Goal: Navigation & Orientation: Find specific page/section

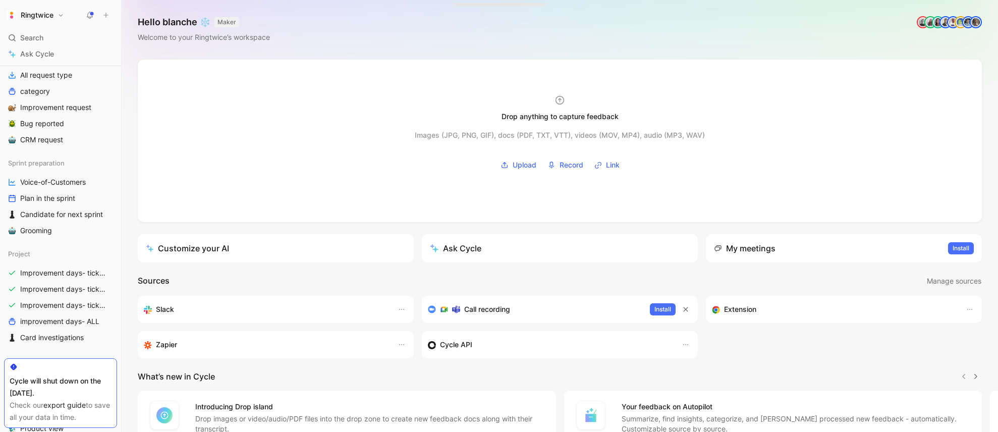
scroll to position [141, 0]
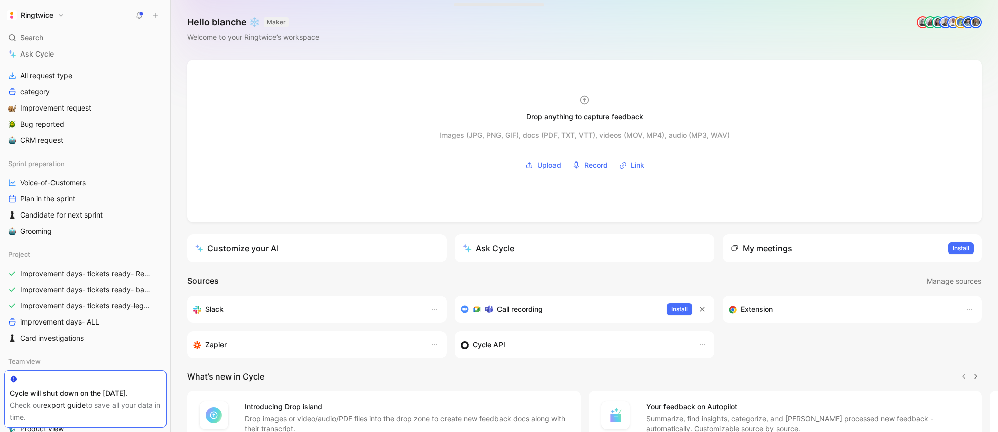
drag, startPoint x: 178, startPoint y: 303, endPoint x: 243, endPoint y: 305, distance: 65.7
click at [281, 305] on div "Ringtwice Search ⌘ K Ask Cycle Workspace Home G then H Feedback G then F Reques…" at bounding box center [499, 216] width 998 height 432
click at [126, 308] on span "Improvement days- tickets ready-legacy" at bounding box center [86, 306] width 132 height 10
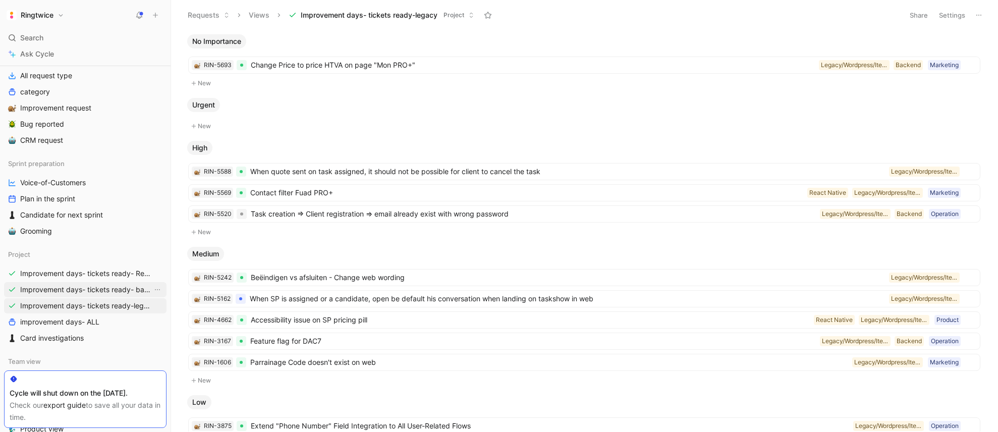
click at [133, 291] on span "Improvement days- tickets ready- backend" at bounding box center [86, 290] width 132 height 10
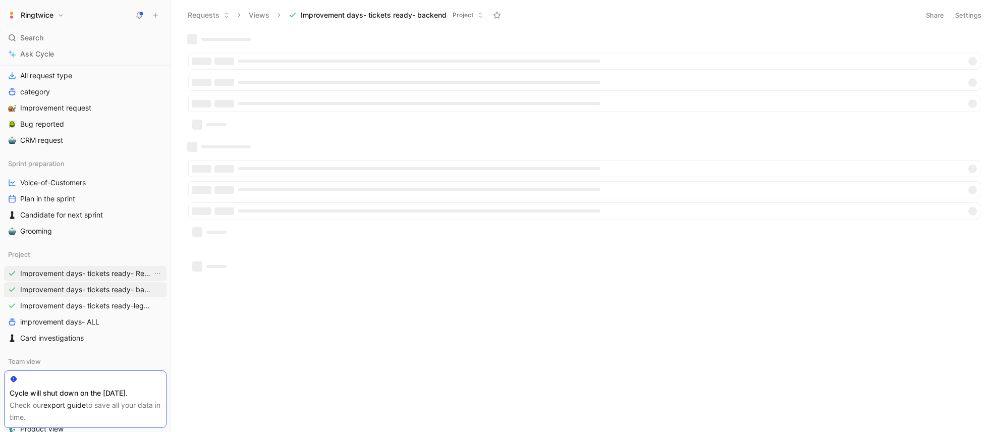
click at [132, 274] on span "Improvement days- tickets ready- React" at bounding box center [86, 274] width 132 height 10
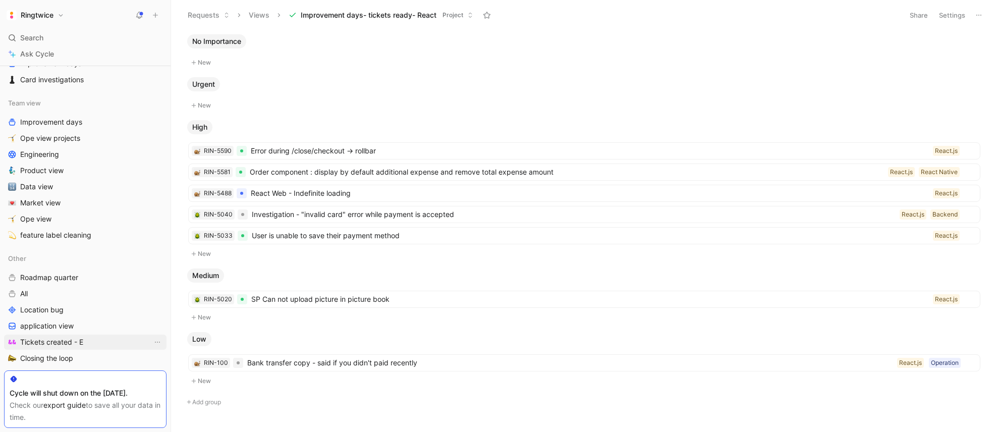
scroll to position [411, 0]
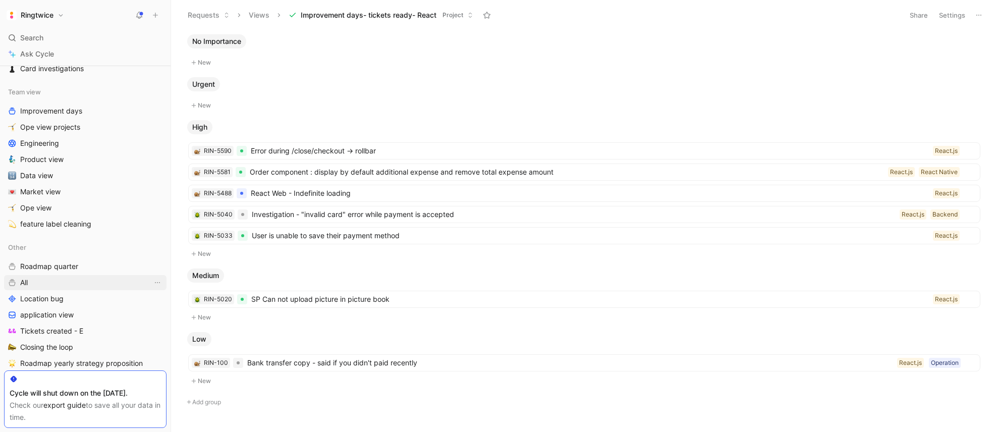
click at [59, 284] on link "All" at bounding box center [85, 282] width 163 height 15
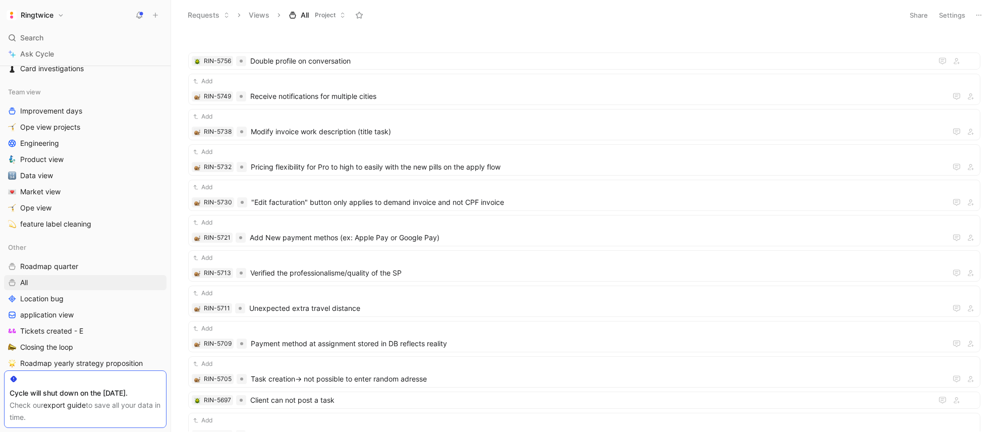
click at [942, 15] on button "Settings" at bounding box center [952, 15] width 35 height 14
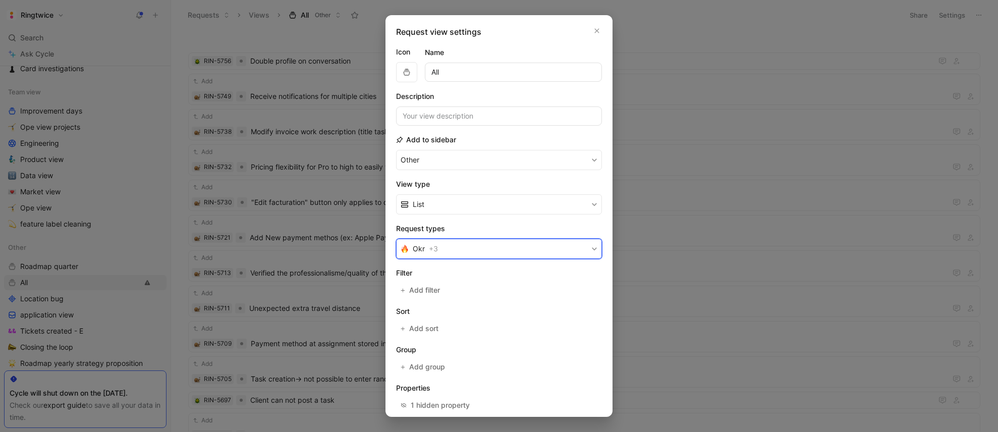
click at [462, 247] on button "Okr + 3" at bounding box center [499, 249] width 206 height 20
click at [596, 32] on icon "button" at bounding box center [597, 31] width 5 height 5
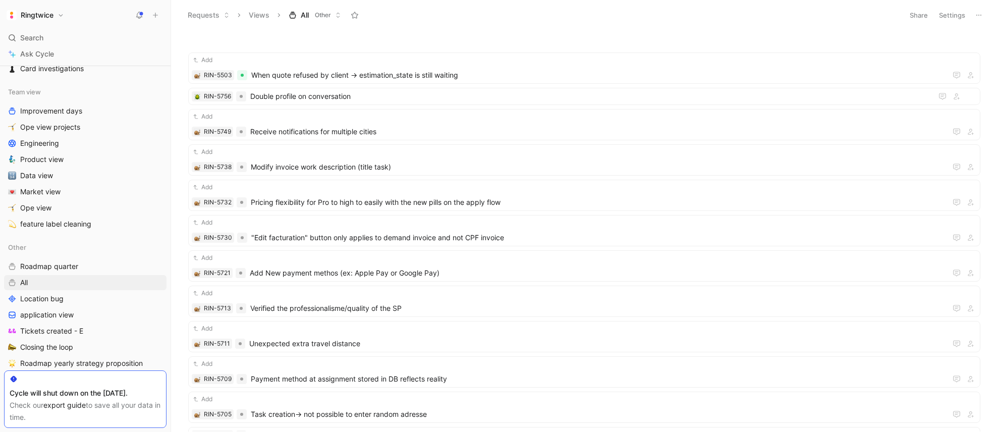
click at [941, 19] on button "Settings" at bounding box center [952, 15] width 35 height 14
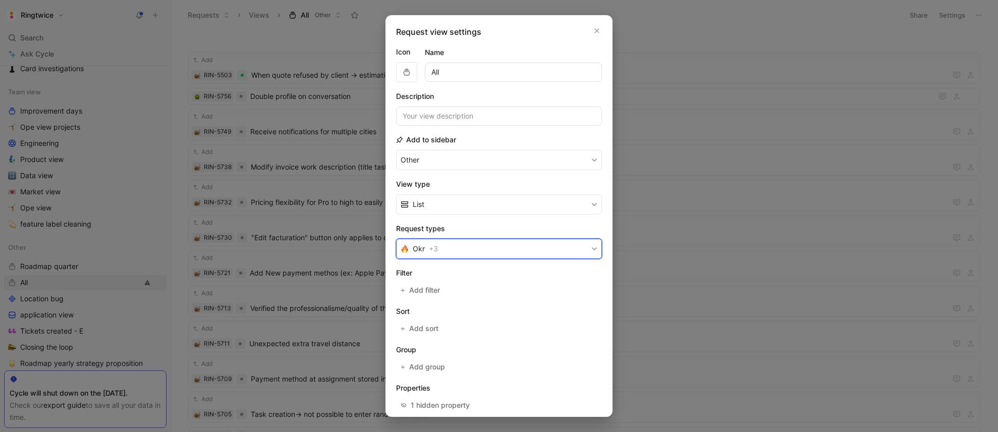
click at [463, 249] on button "Okr + 3" at bounding box center [499, 249] width 206 height 20
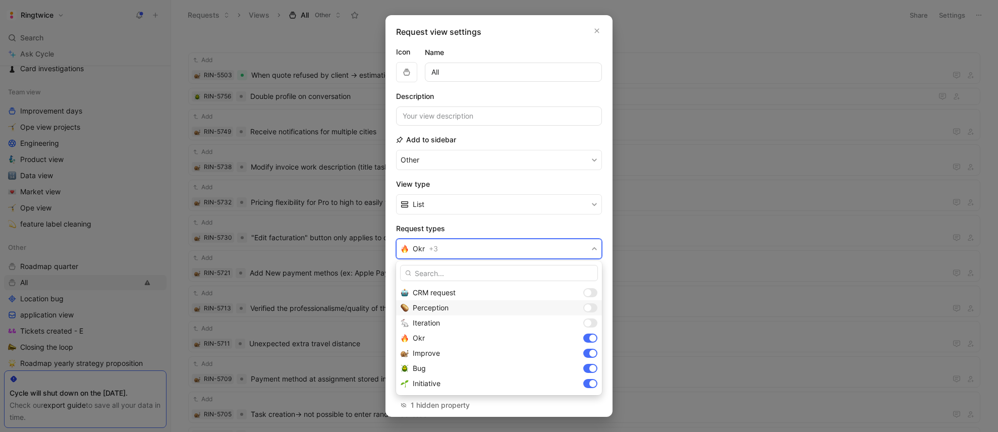
click at [593, 308] on div at bounding box center [591, 307] width 14 height 9
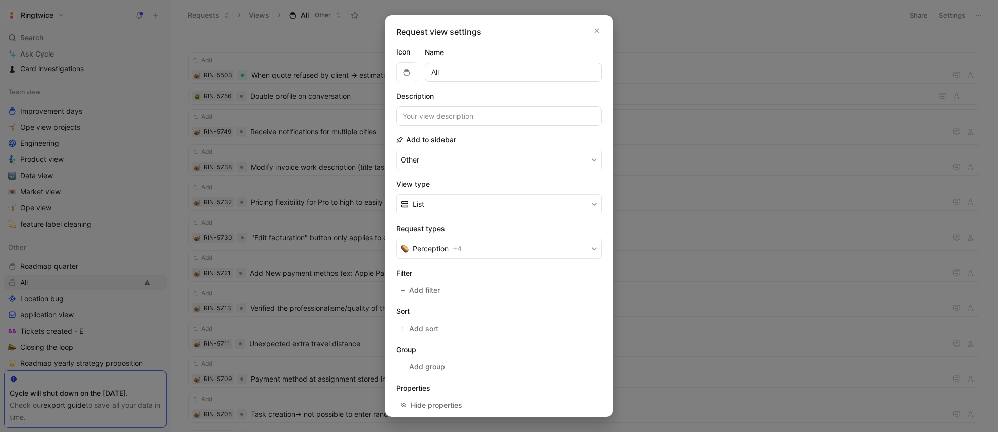
scroll to position [48, 0]
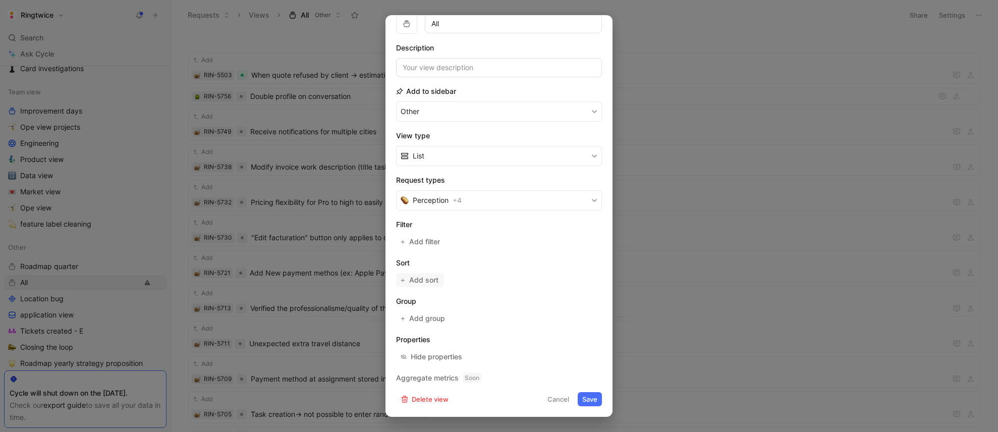
click at [443, 284] on button "Add sort" at bounding box center [420, 280] width 48 height 14
click at [597, 282] on icon "button" at bounding box center [595, 282] width 6 height 6
click at [483, 201] on button "Perception + 4" at bounding box center [499, 200] width 206 height 20
click at [556, 400] on button "Cancel" at bounding box center [558, 399] width 31 height 14
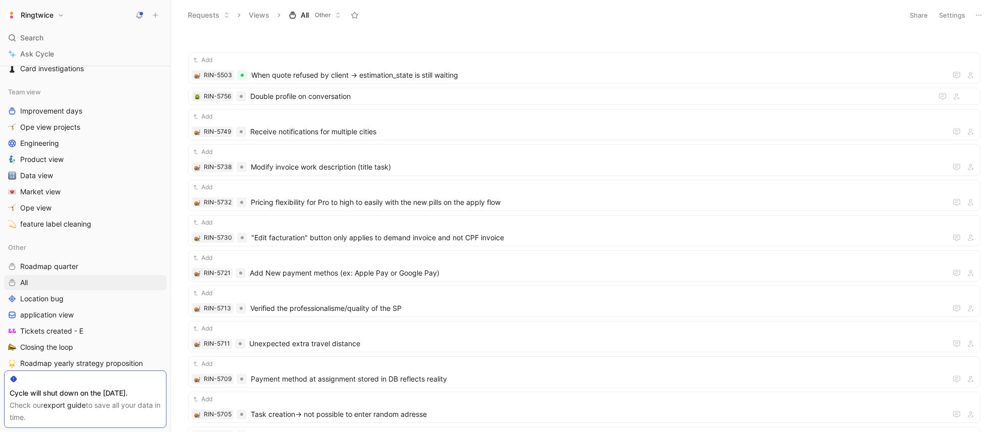
click at [958, 16] on button "Settings" at bounding box center [952, 15] width 35 height 14
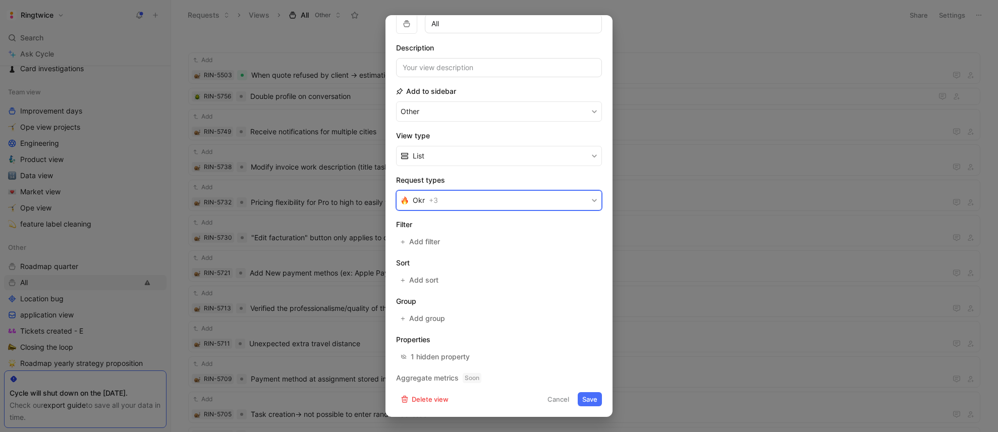
click at [486, 200] on button "Okr + 3" at bounding box center [499, 200] width 206 height 20
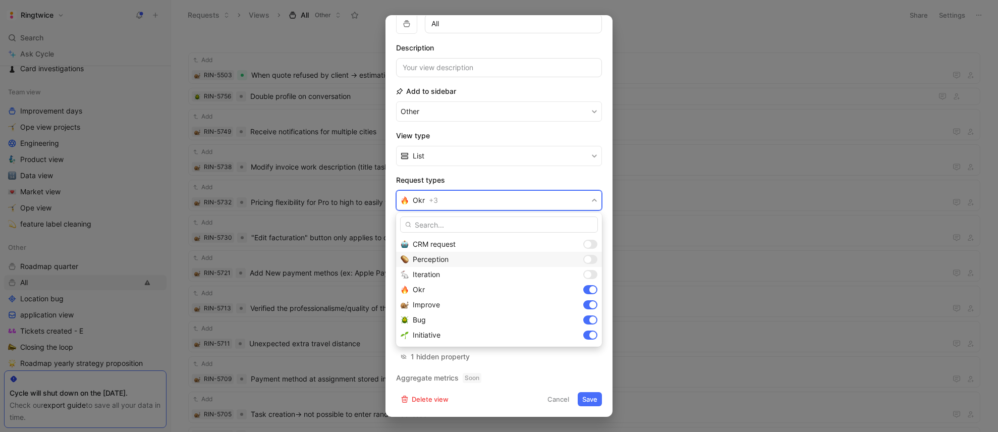
click at [593, 261] on div at bounding box center [591, 259] width 14 height 9
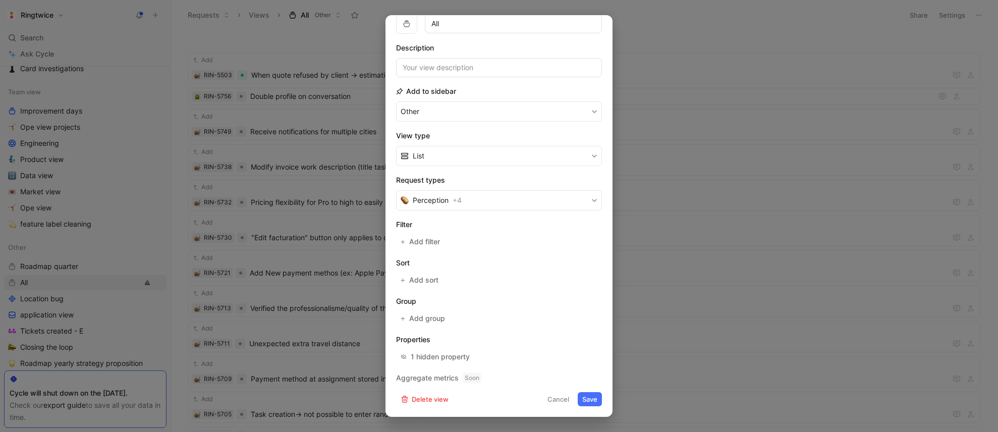
click at [591, 400] on button "Save" at bounding box center [590, 399] width 24 height 14
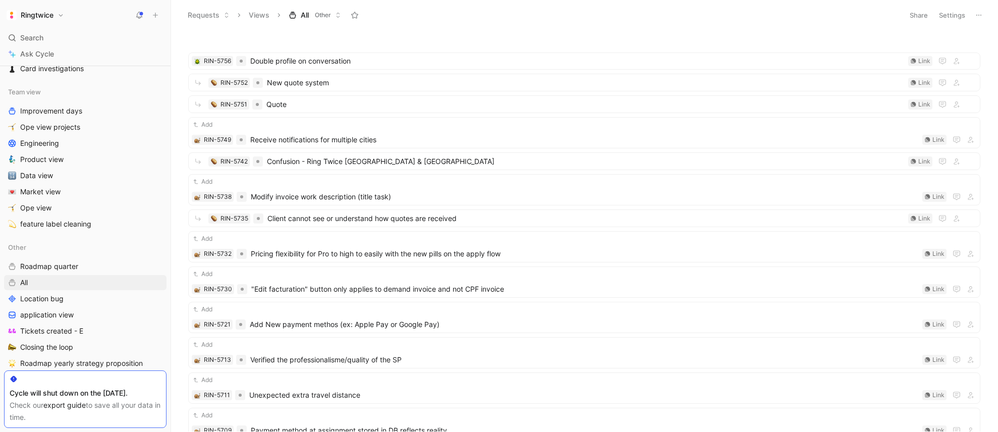
click at [953, 17] on button "Settings" at bounding box center [952, 15] width 35 height 14
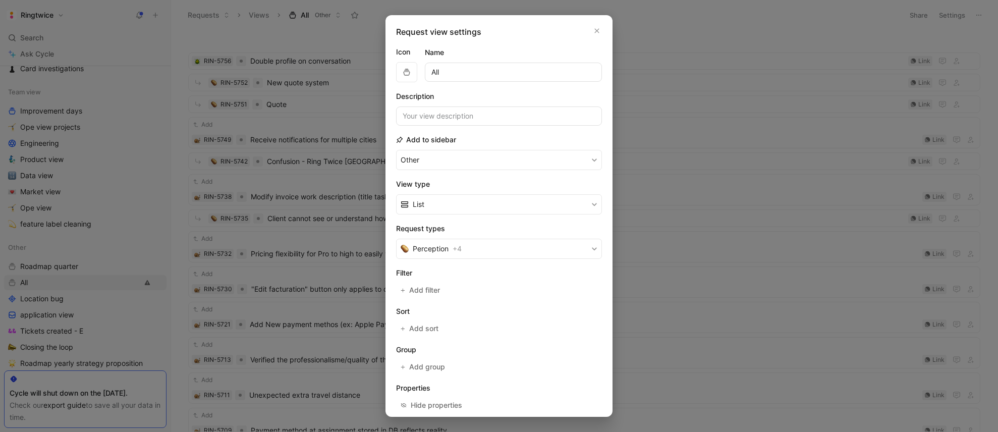
click at [460, 72] on input "All" at bounding box center [513, 72] width 177 height 19
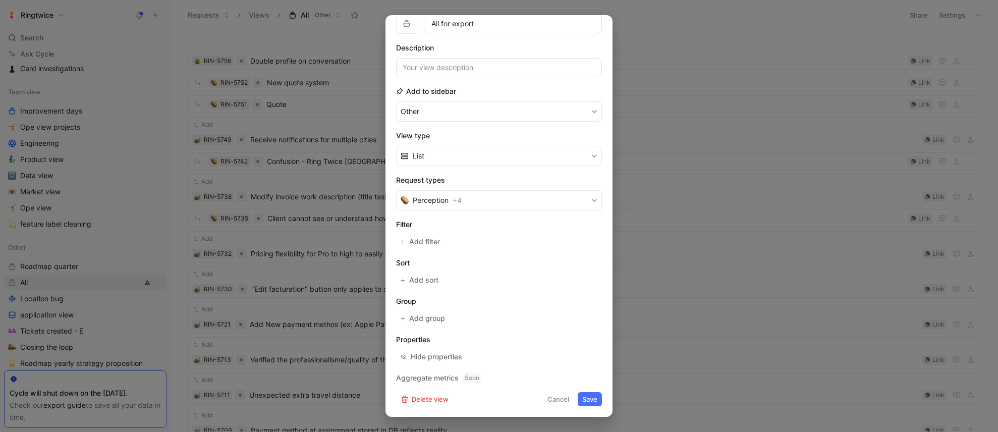
type input "All for export"
click at [472, 206] on button "Perception + 4" at bounding box center [499, 200] width 206 height 20
click at [594, 401] on button "Save" at bounding box center [590, 399] width 24 height 14
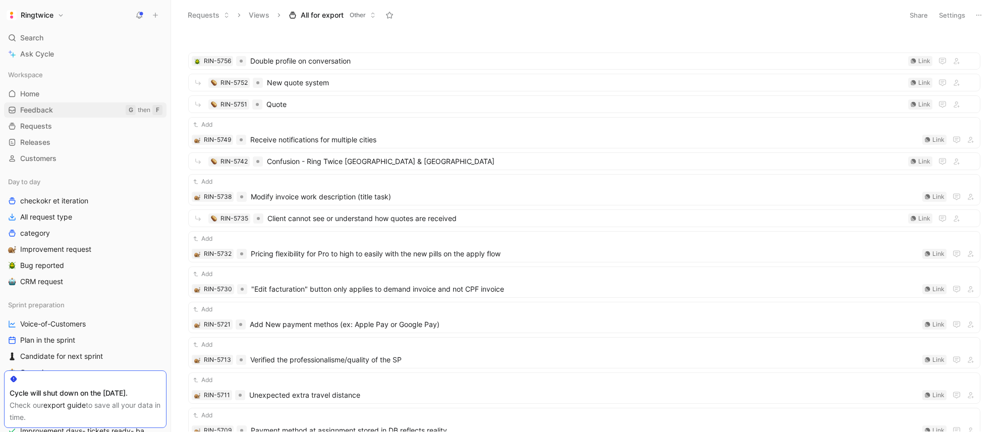
click at [62, 111] on link "Feedback G then F" at bounding box center [85, 109] width 163 height 15
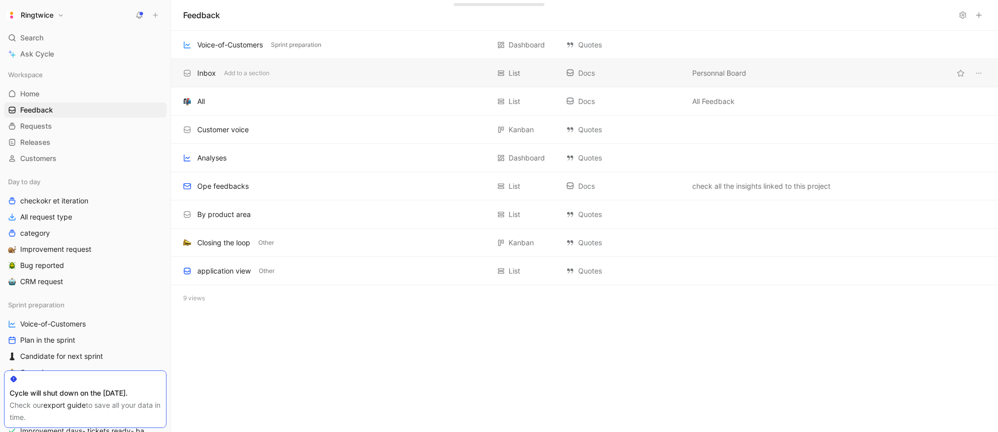
click at [201, 75] on div "Inbox" at bounding box center [206, 73] width 19 height 12
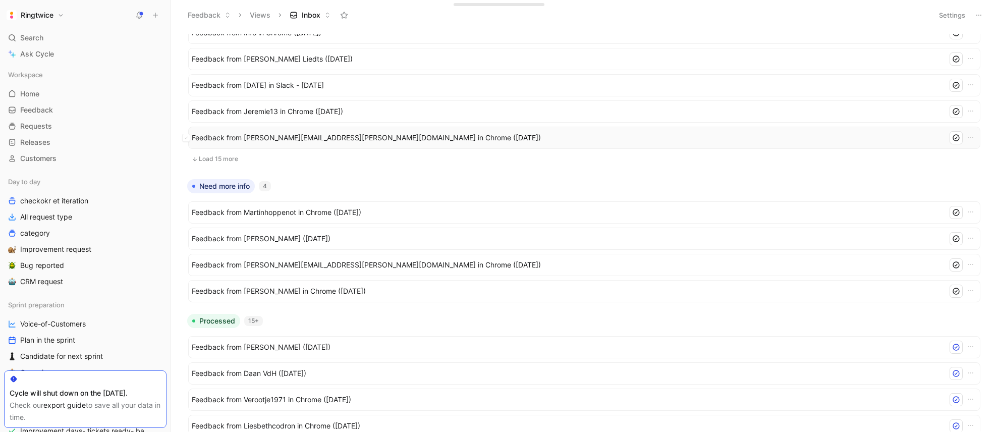
scroll to position [268, 0]
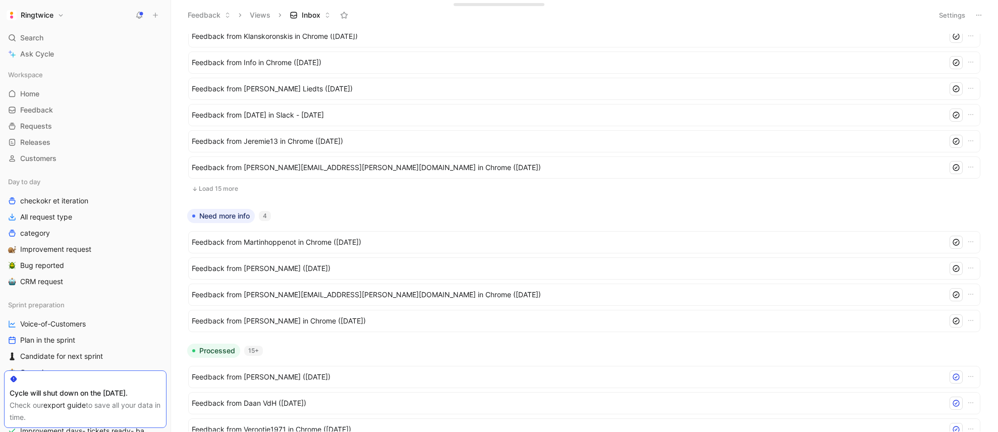
click at [235, 190] on button "Load 15 more" at bounding box center [584, 189] width 793 height 12
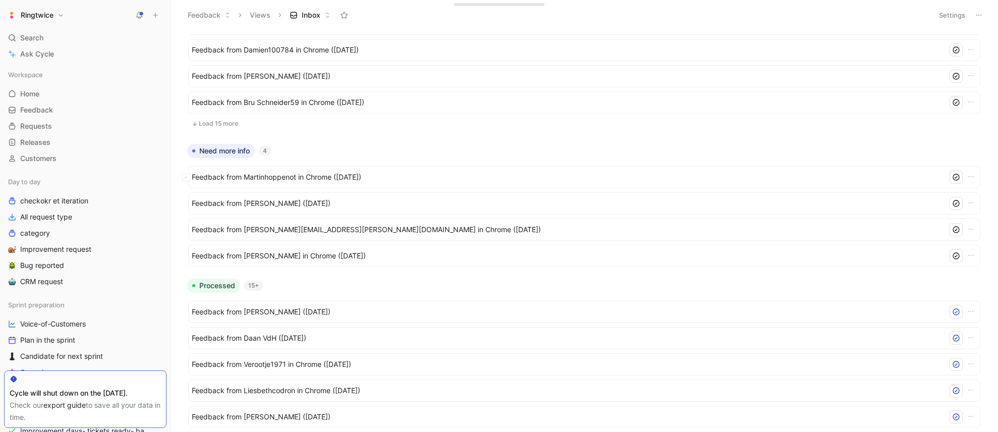
scroll to position [732, 0]
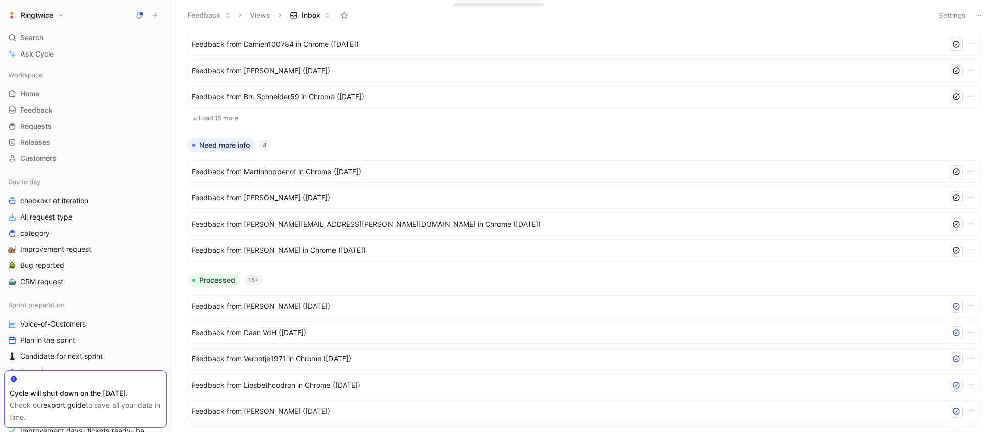
click at [224, 119] on button "Load 15 more" at bounding box center [584, 118] width 793 height 12
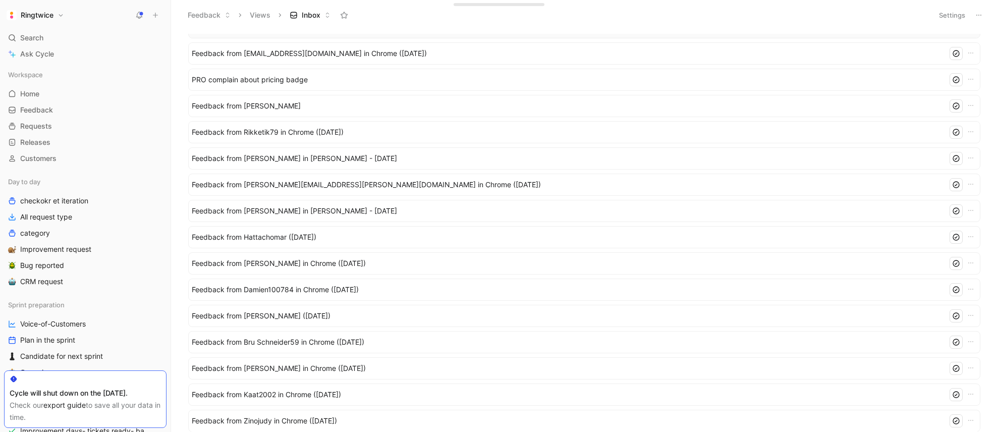
scroll to position [0, 0]
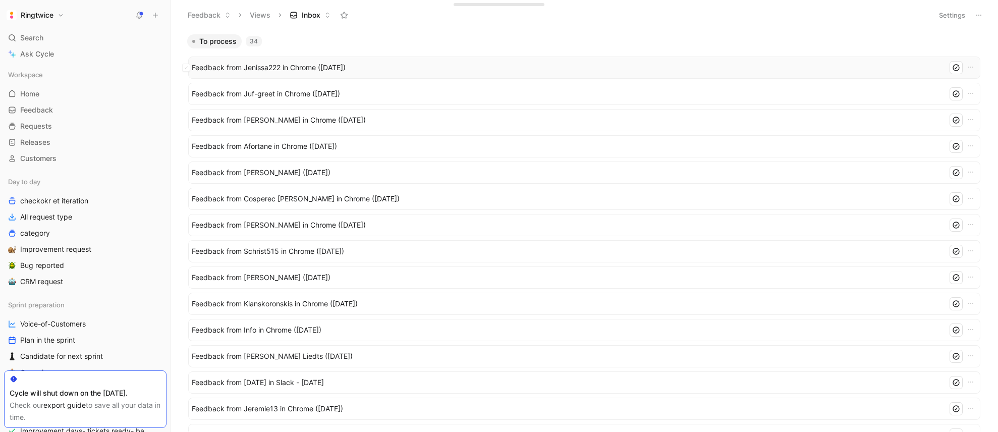
click at [286, 68] on span "Feedback from Jenissa222 in Chrome ([DATE])" at bounding box center [568, 68] width 752 height 12
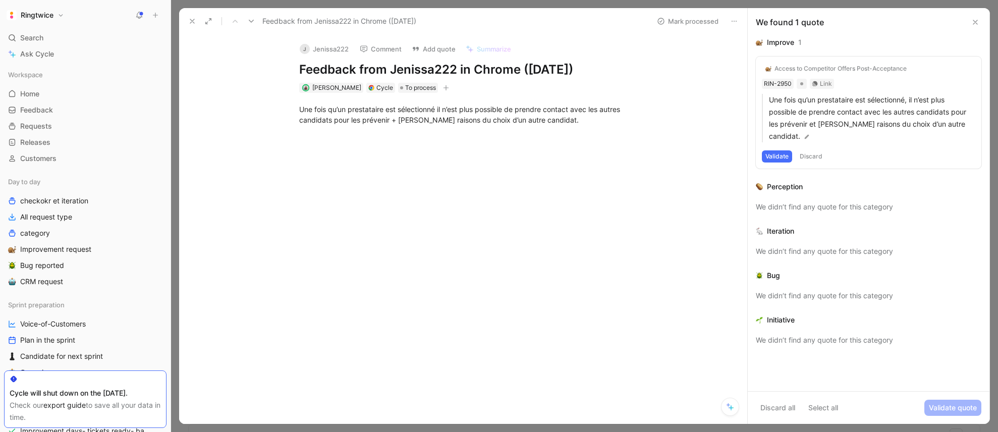
click at [194, 23] on icon at bounding box center [192, 21] width 8 height 8
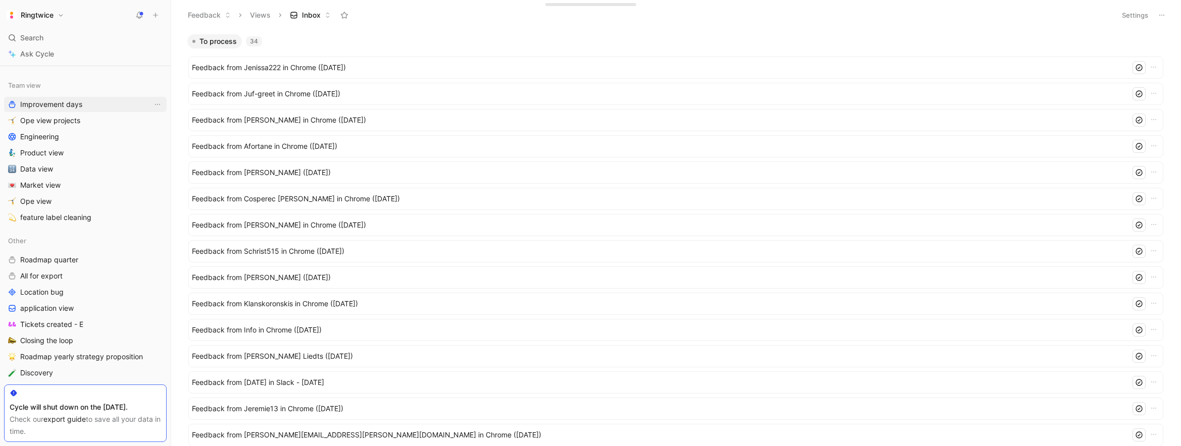
scroll to position [418, 0]
click at [44, 215] on span "feature label cleaning" at bounding box center [55, 217] width 71 height 10
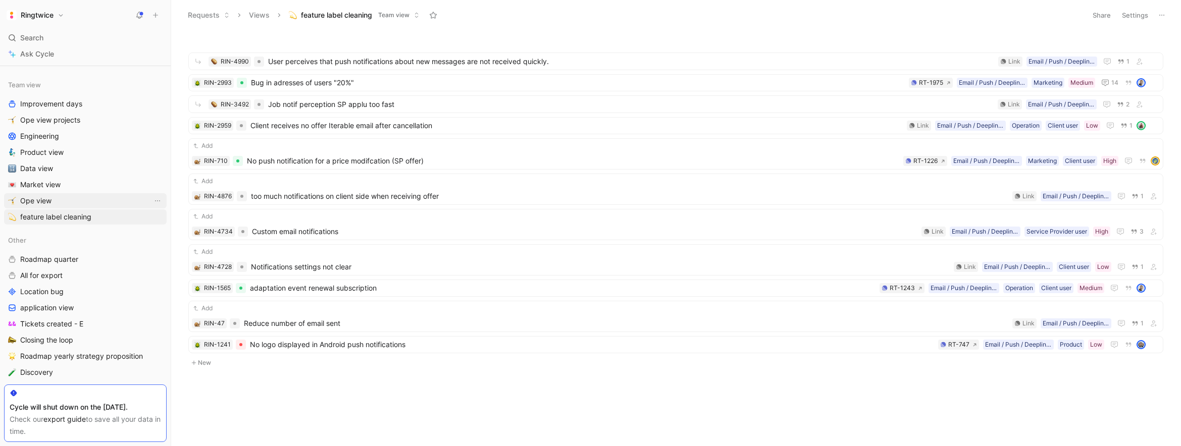
click at [36, 202] on span "Ope view" at bounding box center [35, 201] width 31 height 10
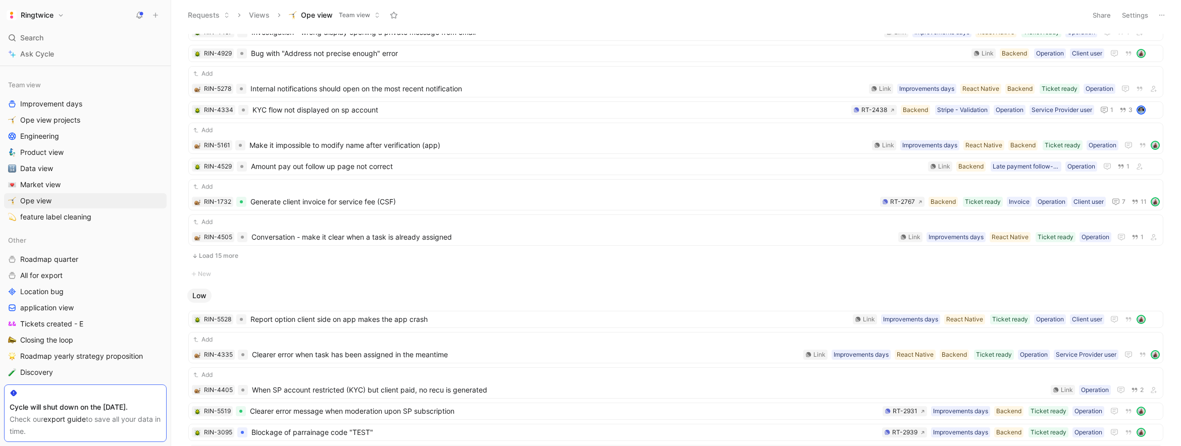
scroll to position [1093, 0]
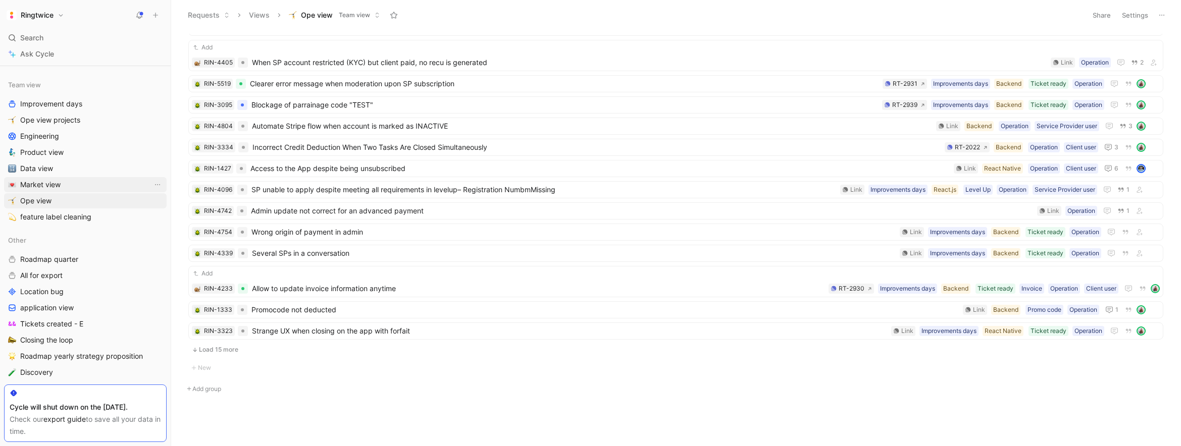
click at [72, 187] on link "Market view" at bounding box center [85, 184] width 163 height 15
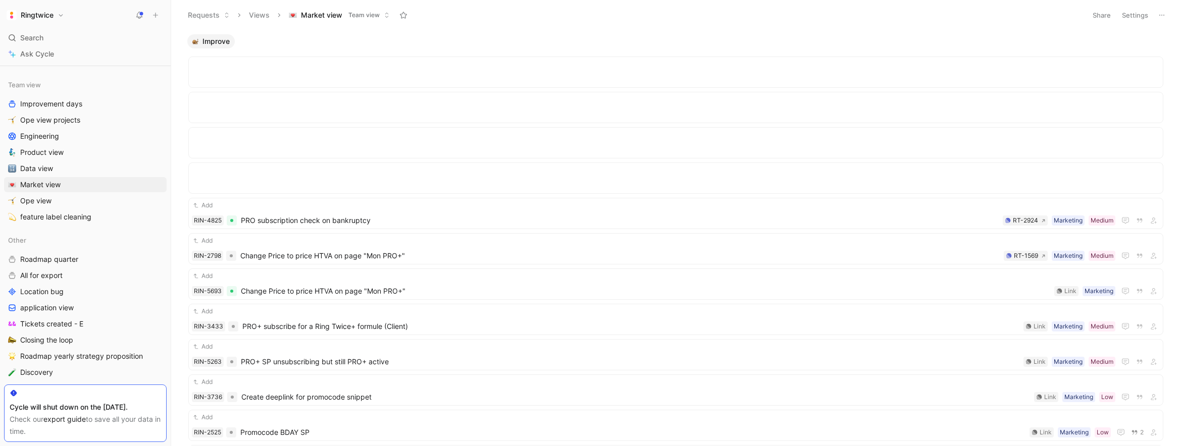
scroll to position [424, 0]
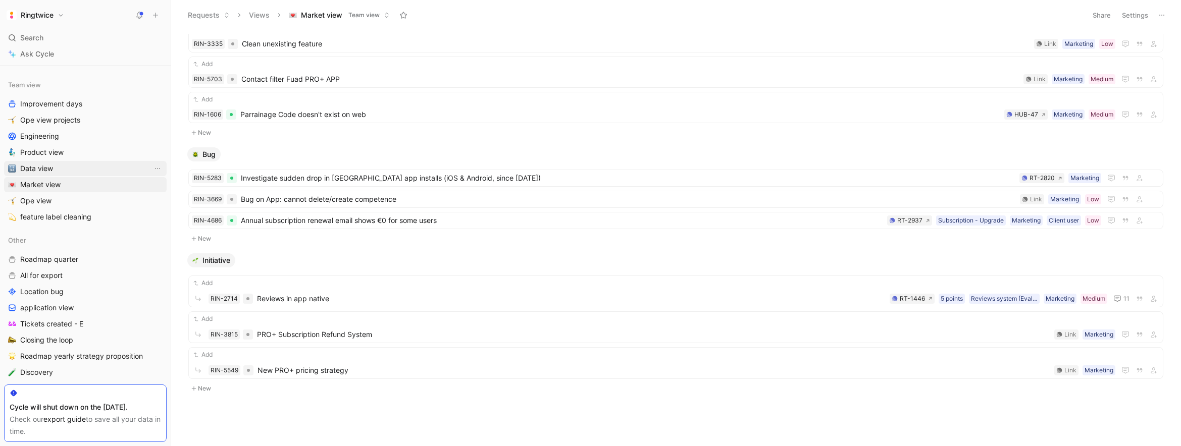
click at [61, 171] on link "Data view" at bounding box center [85, 168] width 163 height 15
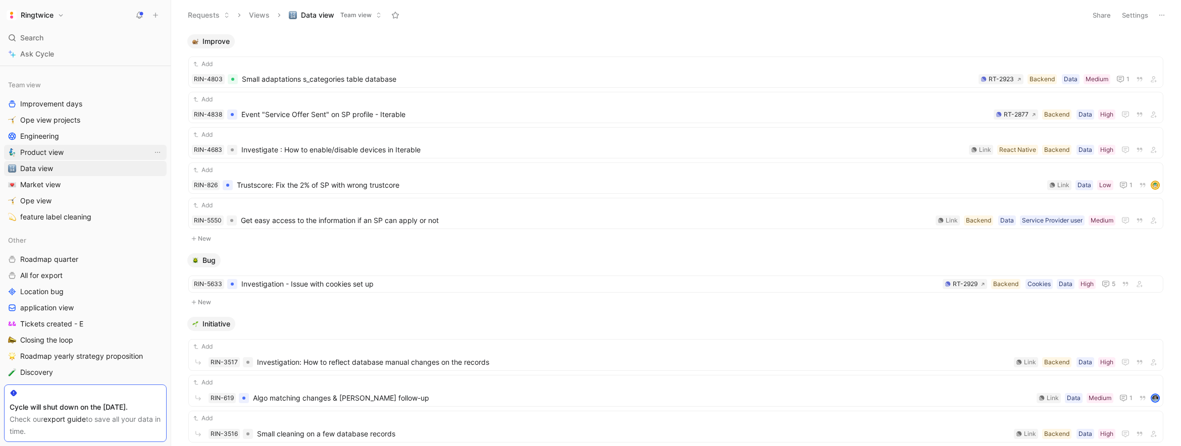
click at [50, 147] on span "Product view" at bounding box center [41, 152] width 43 height 10
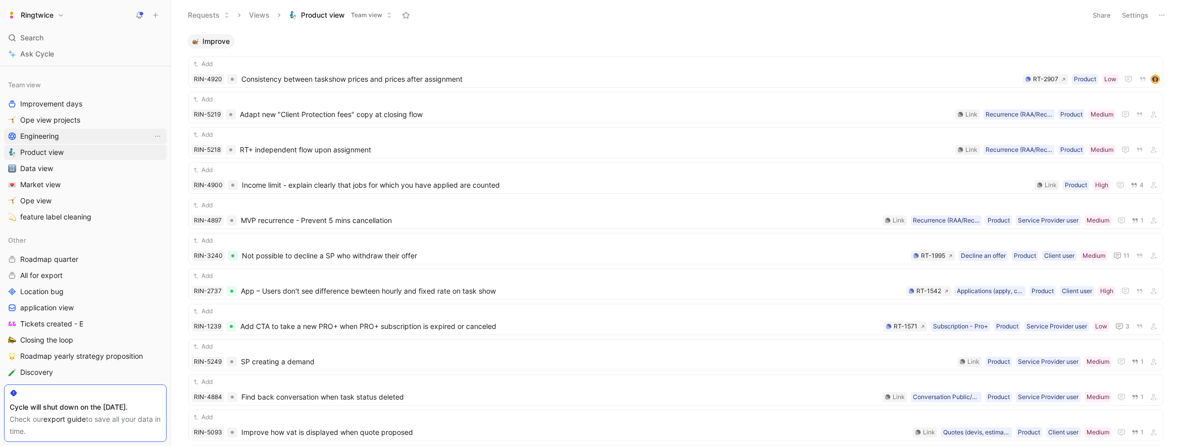
click at [72, 137] on link "Engineering" at bounding box center [85, 136] width 163 height 15
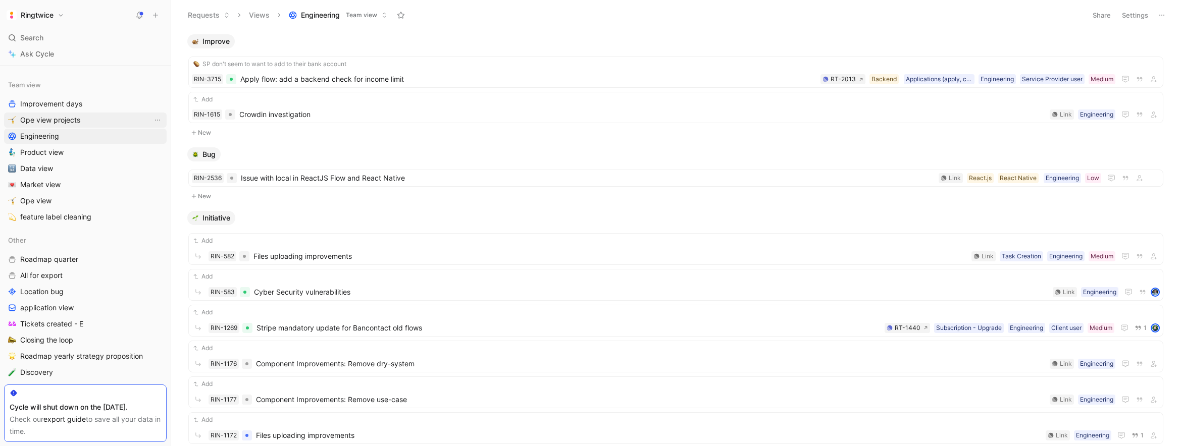
click at [88, 124] on link "Ope view projects" at bounding box center [85, 120] width 163 height 15
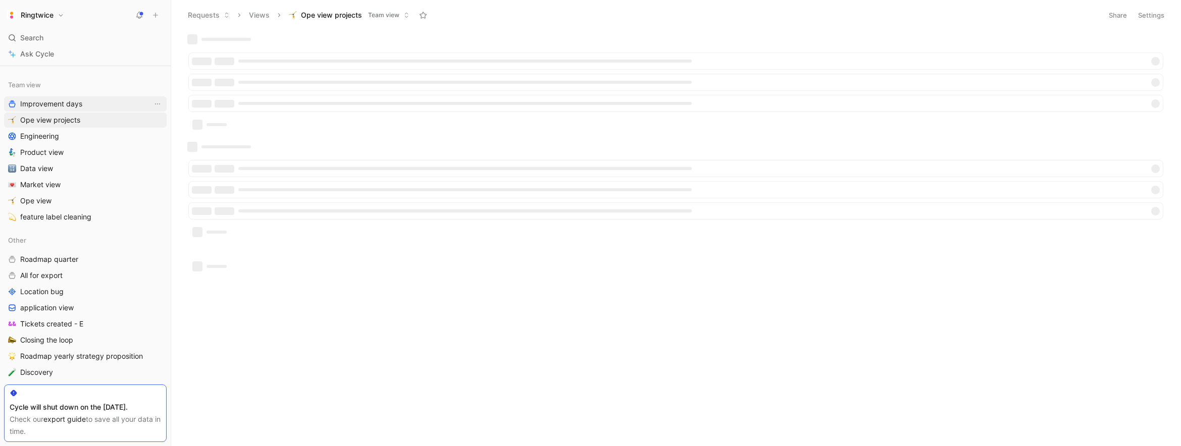
click at [82, 106] on link "Improvement days" at bounding box center [85, 103] width 163 height 15
click at [79, 120] on span "Ope view projects" at bounding box center [50, 120] width 60 height 10
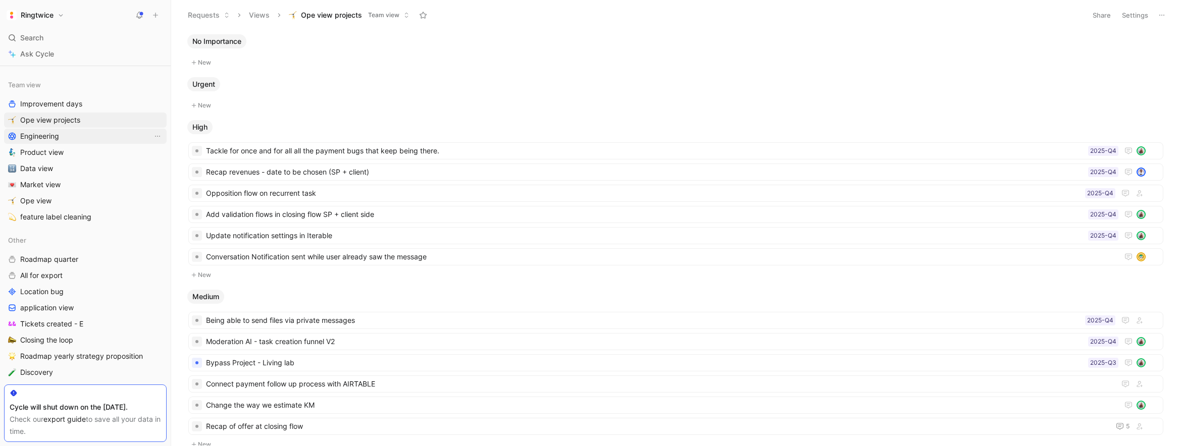
drag, startPoint x: 75, startPoint y: 133, endPoint x: 68, endPoint y: 190, distance: 57.5
click at [75, 133] on link "Engineering" at bounding box center [85, 136] width 163 height 15
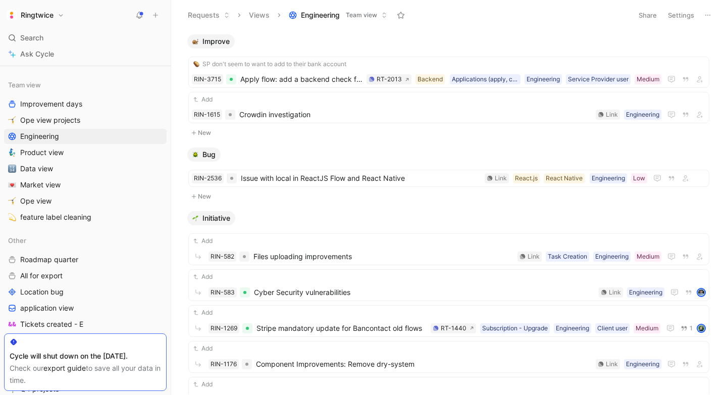
scroll to position [418, 0]
